Goal: Task Accomplishment & Management: Complete application form

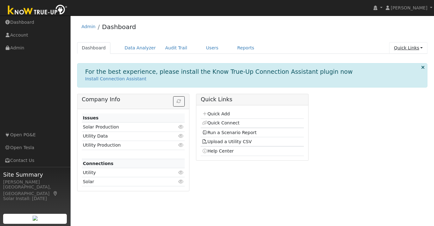
click at [419, 49] on link "Quick Links" at bounding box center [408, 48] width 38 height 12
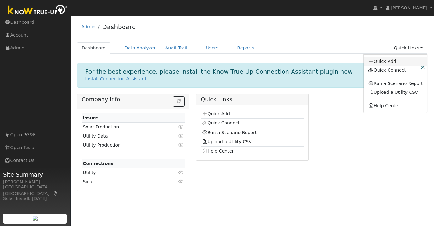
click at [387, 61] on link "Quick Add" at bounding box center [395, 61] width 64 height 9
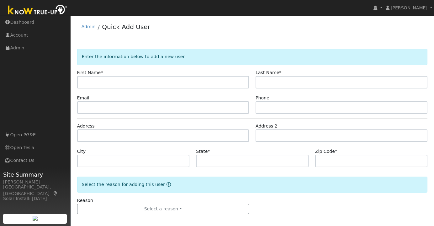
click at [130, 81] on input "text" at bounding box center [163, 82] width 172 height 13
type input "[PERSON_NAME]"
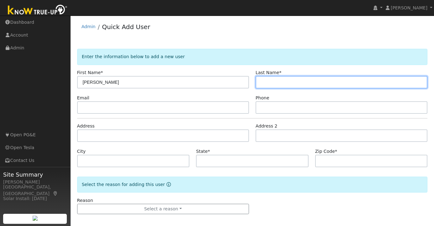
click at [281, 83] on input "text" at bounding box center [341, 82] width 172 height 13
paste input "[PERSON_NAME]"
type input "[PERSON_NAME]"
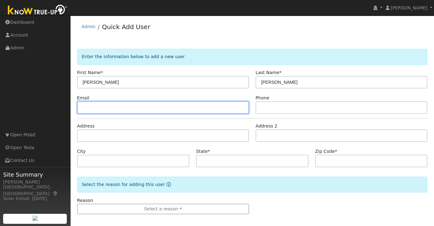
click at [135, 108] on input "text" at bounding box center [163, 107] width 172 height 13
paste input "[EMAIL_ADDRESS][DOMAIN_NAME]"
type input "[EMAIL_ADDRESS][DOMAIN_NAME]"
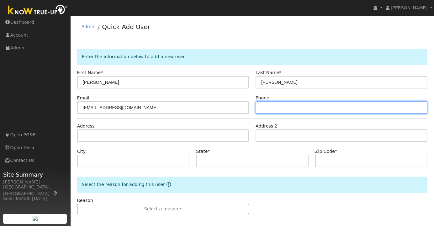
click at [292, 108] on input "text" at bounding box center [341, 107] width 172 height 13
paste input "[PHONE_NUMBER]"
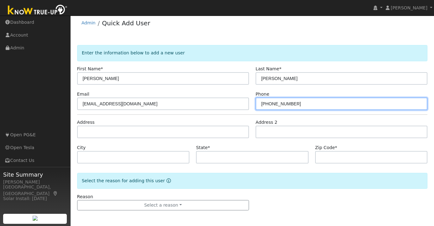
type input "[PHONE_NUMBER]"
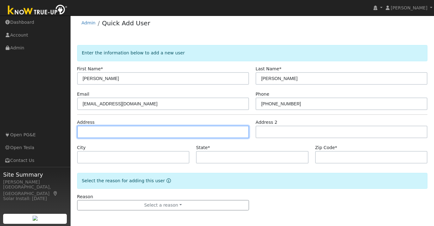
click at [114, 132] on input "text" at bounding box center [163, 132] width 172 height 13
paste input "[STREET_ADDRESS][PERSON_NAME]"
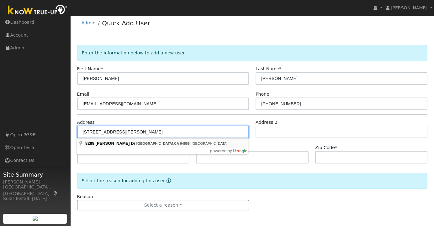
type input "[STREET_ADDRESS][PERSON_NAME]"
type input "[GEOGRAPHIC_DATA]"
type input "CA"
type input "94568"
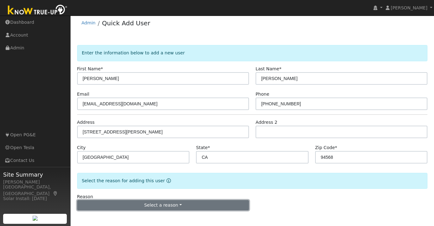
click at [166, 202] on button "Select a reason" at bounding box center [163, 205] width 172 height 11
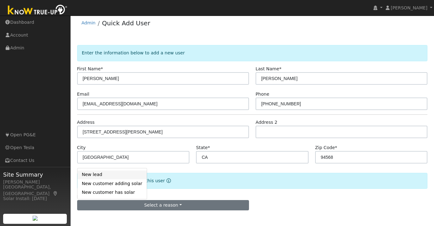
click at [113, 175] on link "New lead" at bounding box center [111, 175] width 69 height 9
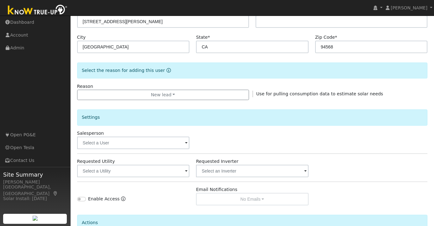
scroll to position [178, 0]
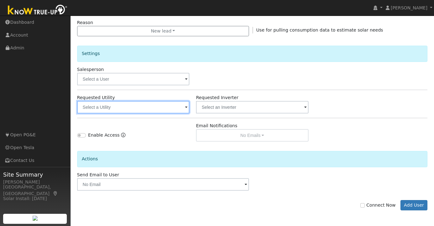
click at [184, 106] on input "text" at bounding box center [133, 107] width 112 height 13
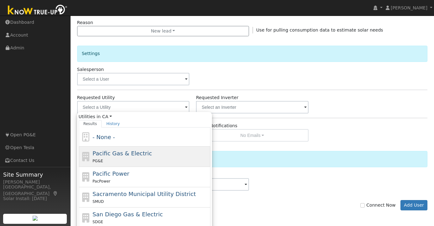
click at [125, 155] on span "Pacific Gas & Electric" at bounding box center [121, 153] width 59 height 7
type input "Pacific Gas & Electric"
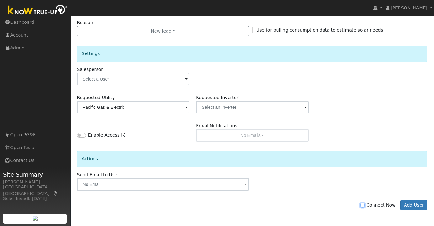
click at [364, 206] on input "Connect Now" at bounding box center [362, 206] width 4 height 4
checkbox input "true"
click at [427, 206] on button "Add User" at bounding box center [413, 205] width 27 height 11
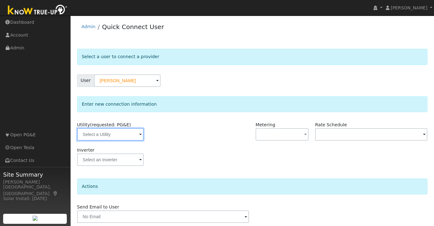
click at [130, 135] on input "text" at bounding box center [110, 134] width 66 height 13
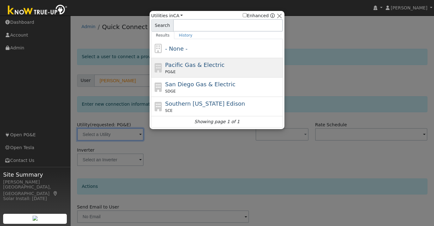
click at [182, 66] on span "Pacific Gas & Electric" at bounding box center [194, 65] width 59 height 7
type input "PG&E"
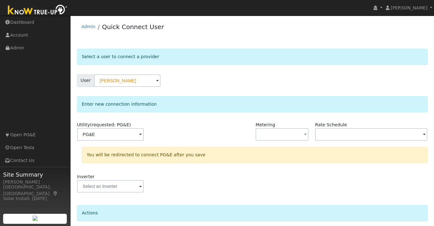
scroll to position [50, 0]
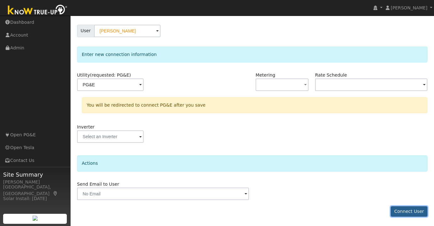
click at [401, 213] on button "Connect User" at bounding box center [408, 212] width 37 height 11
